Goal: Information Seeking & Learning: Learn about a topic

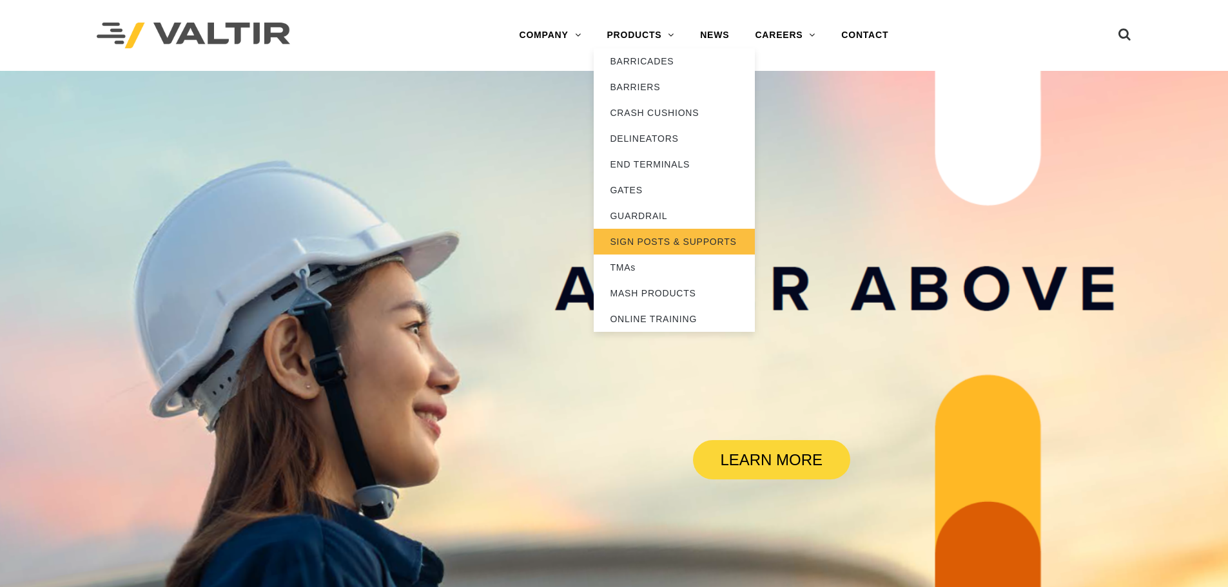
click at [694, 241] on link "SIGN POSTS & SUPPORTS" at bounding box center [674, 242] width 161 height 26
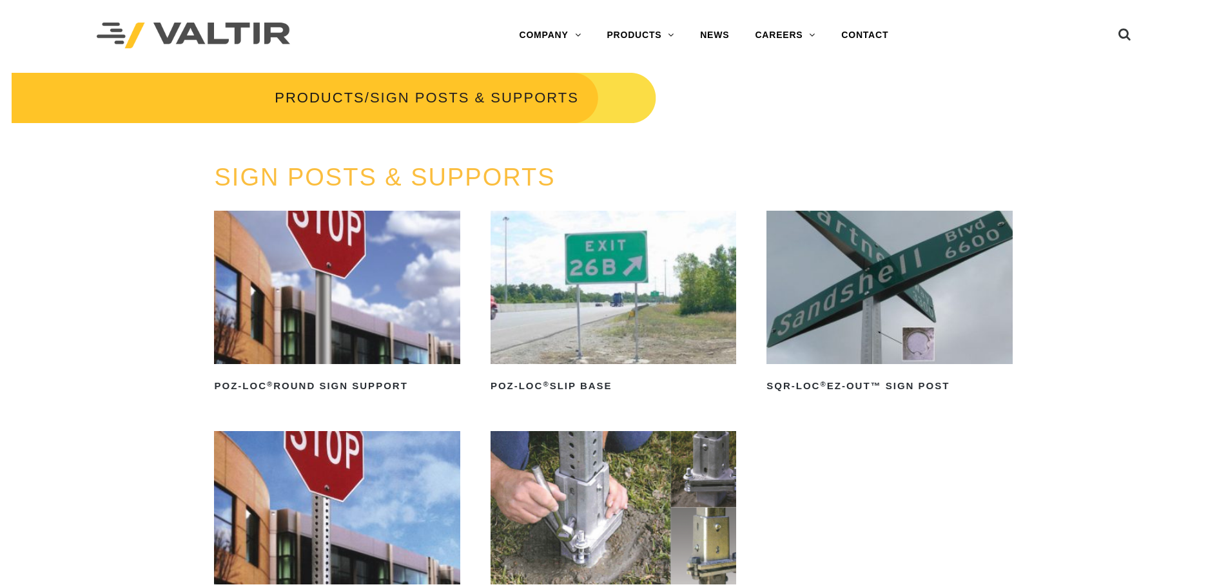
click at [365, 311] on img at bounding box center [337, 287] width 246 height 153
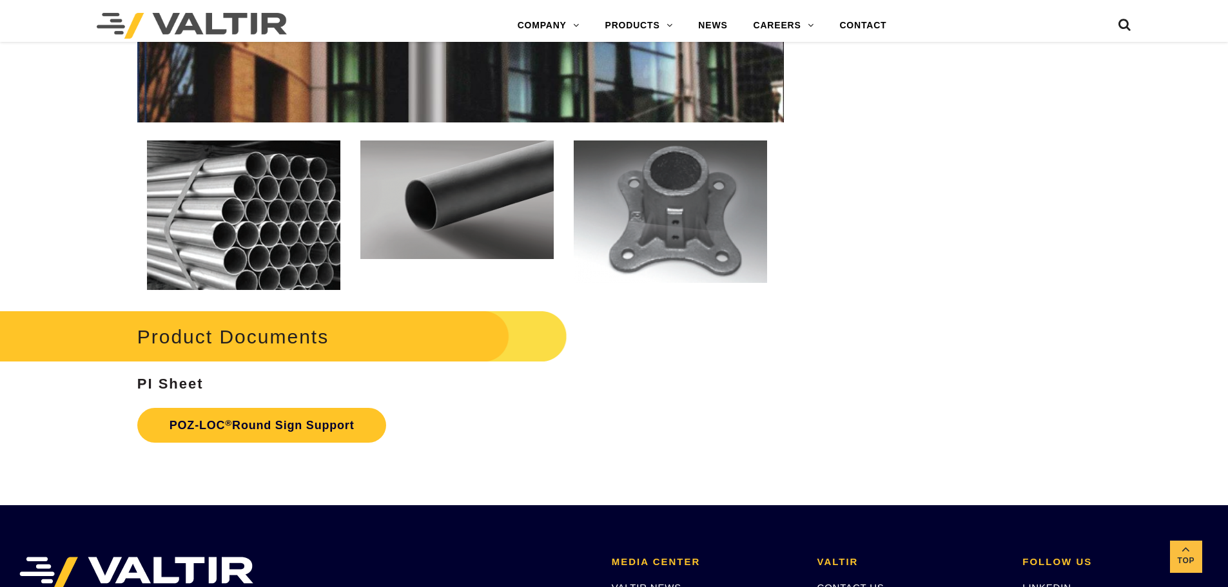
scroll to position [1816, 0]
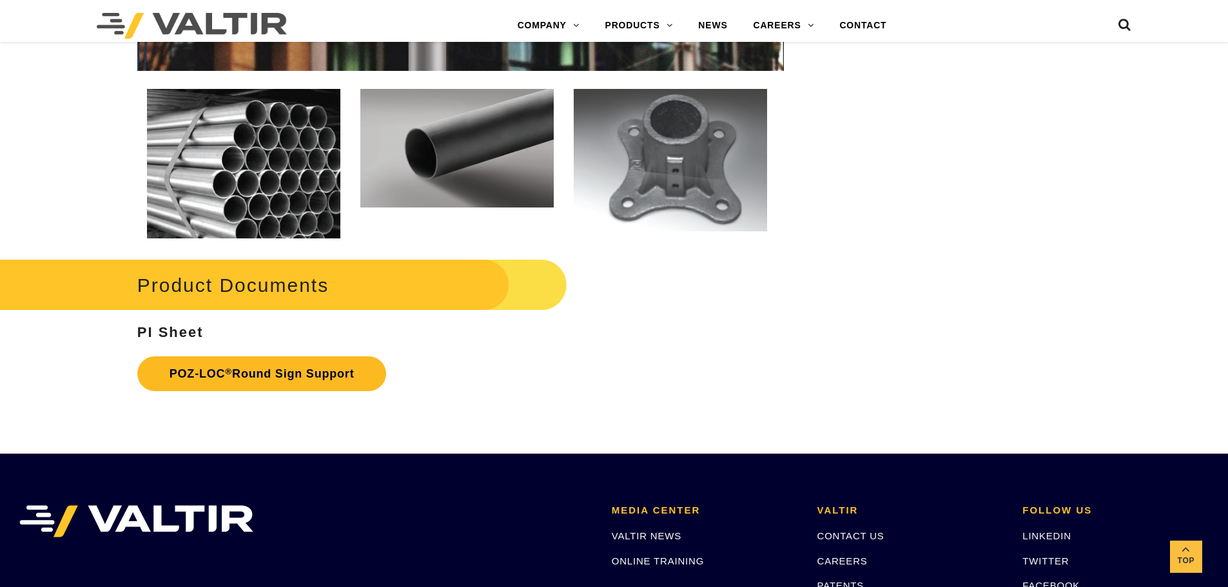
click at [317, 371] on link "POZ-LOC ® Round Sign Support" at bounding box center [261, 373] width 249 height 35
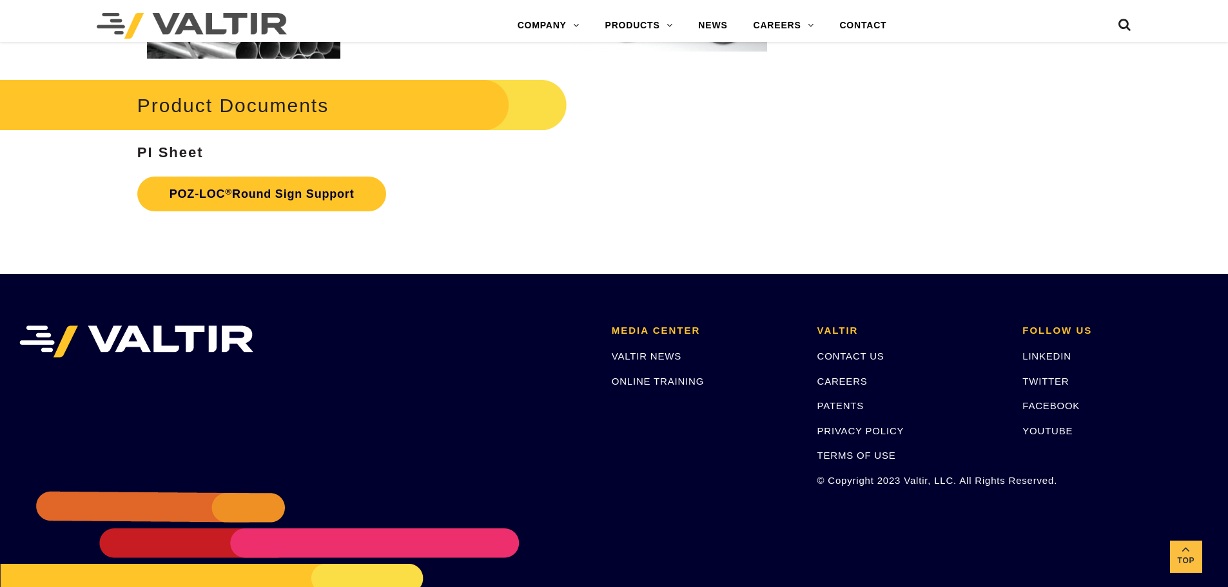
scroll to position [1998, 0]
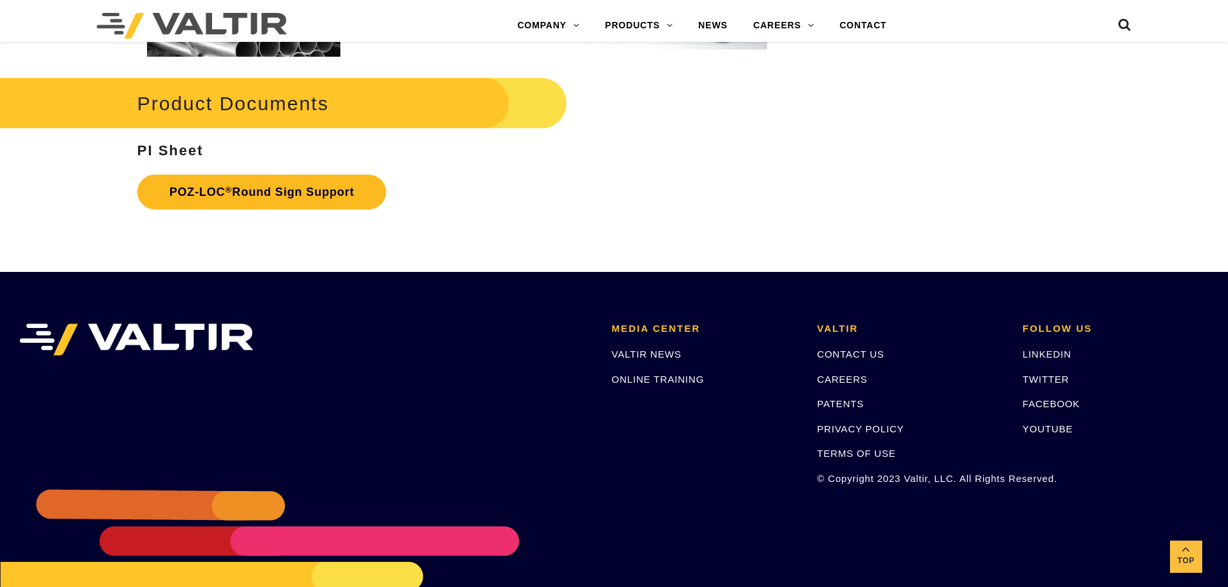
click at [305, 198] on link "POZ-LOC ® Round Sign Support" at bounding box center [261, 192] width 249 height 35
